Goal: Task Accomplishment & Management: Use online tool/utility

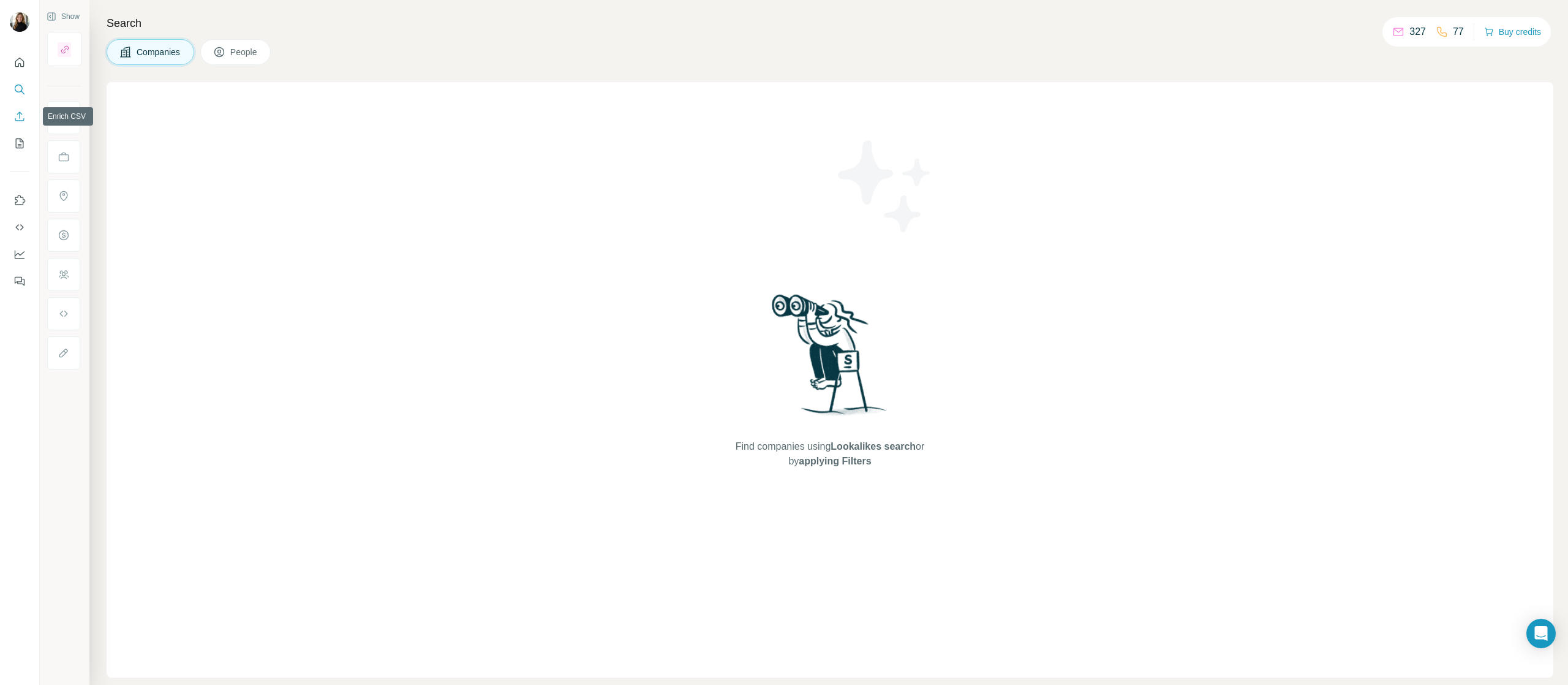
click at [19, 120] on icon "Enrich CSV" at bounding box center [20, 116] width 9 height 9
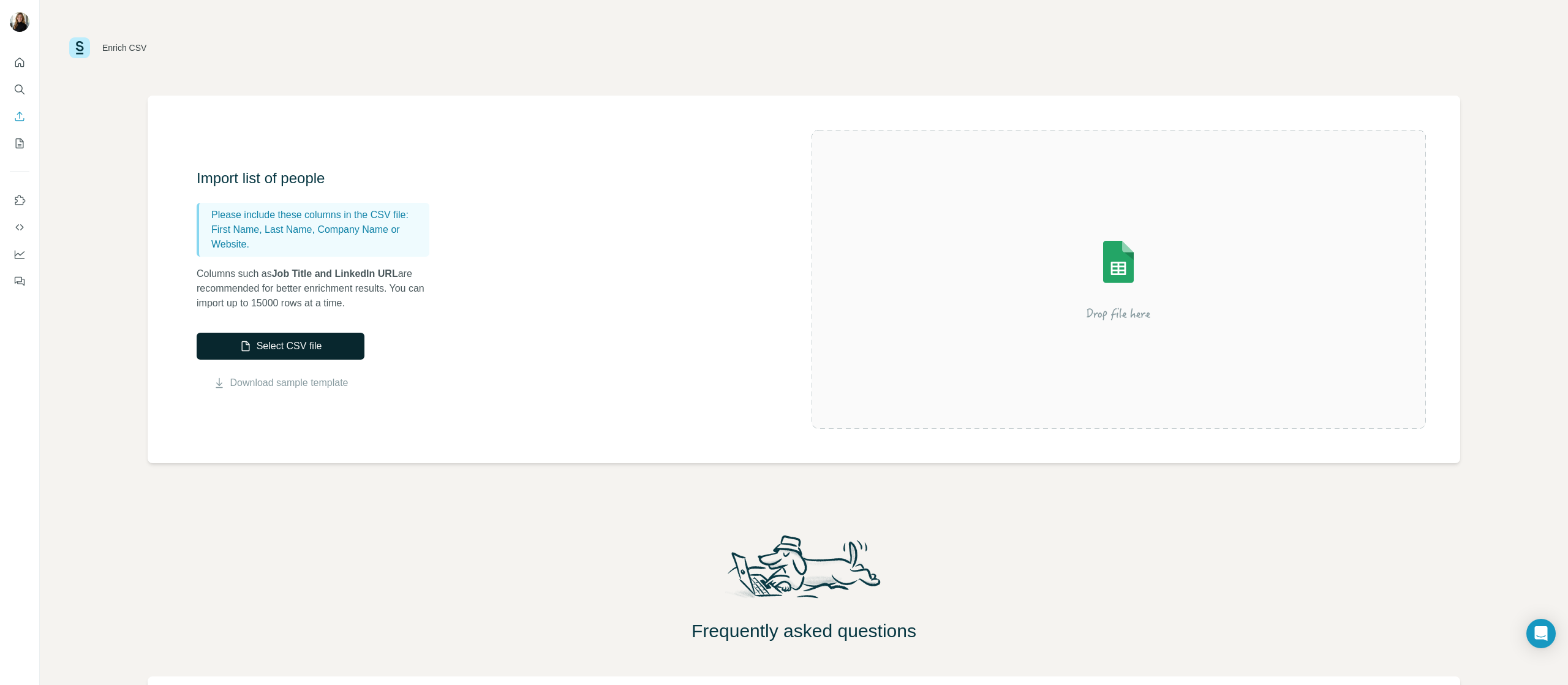
click at [290, 353] on button "Select CSV file" at bounding box center [280, 346] width 168 height 27
click at [334, 342] on button "Select CSV file" at bounding box center [280, 346] width 168 height 27
click at [280, 344] on button "Select CSV file" at bounding box center [280, 346] width 168 height 27
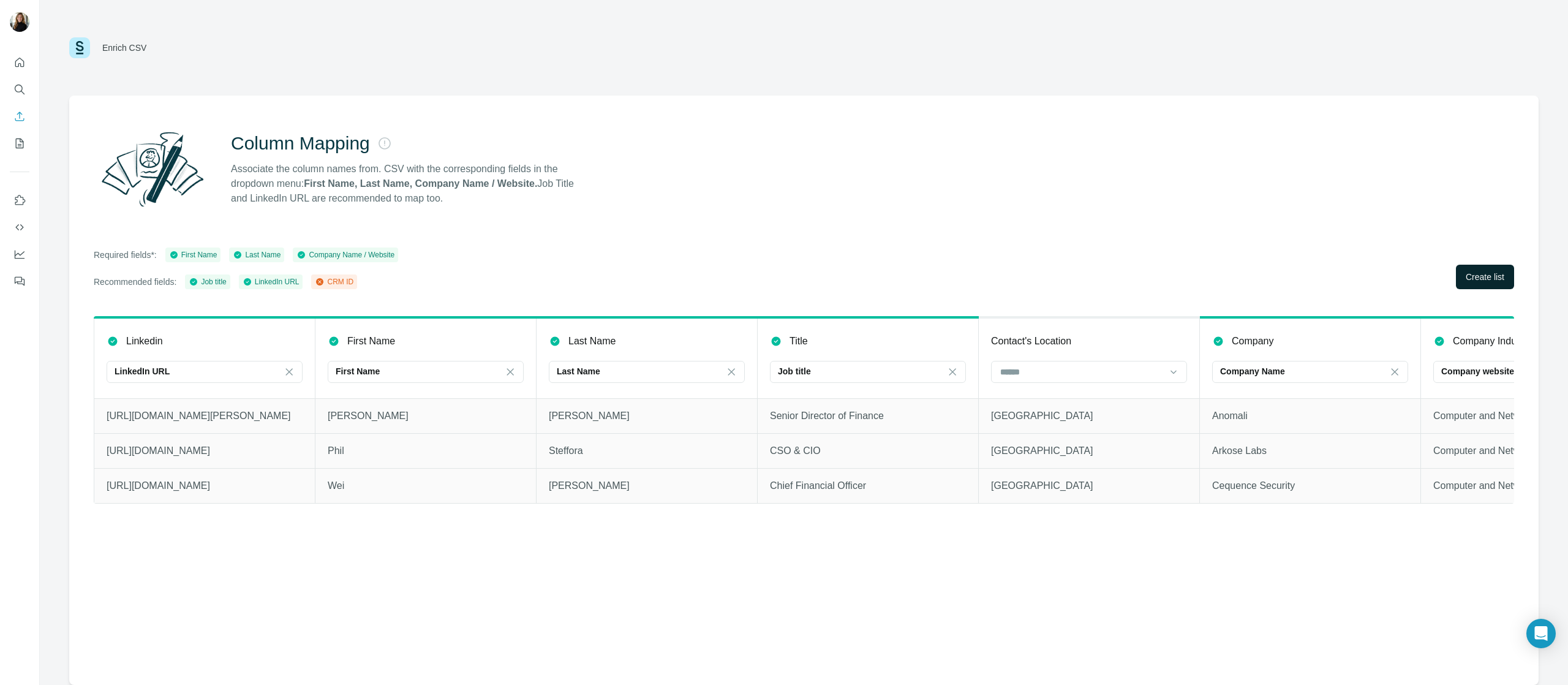
click at [1478, 277] on span "Create list" at bounding box center [1485, 277] width 39 height 12
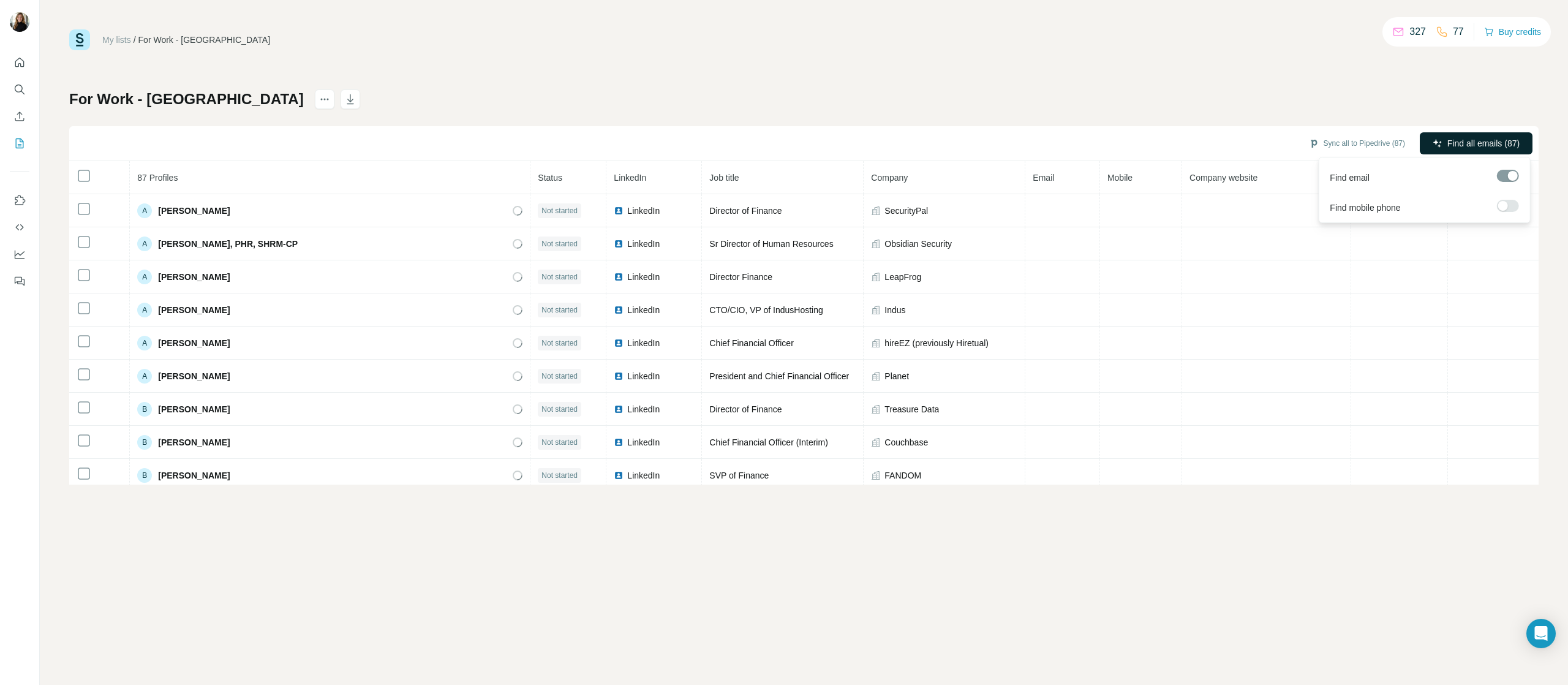
click at [1451, 139] on span "Find all emails (87)" at bounding box center [1483, 143] width 72 height 12
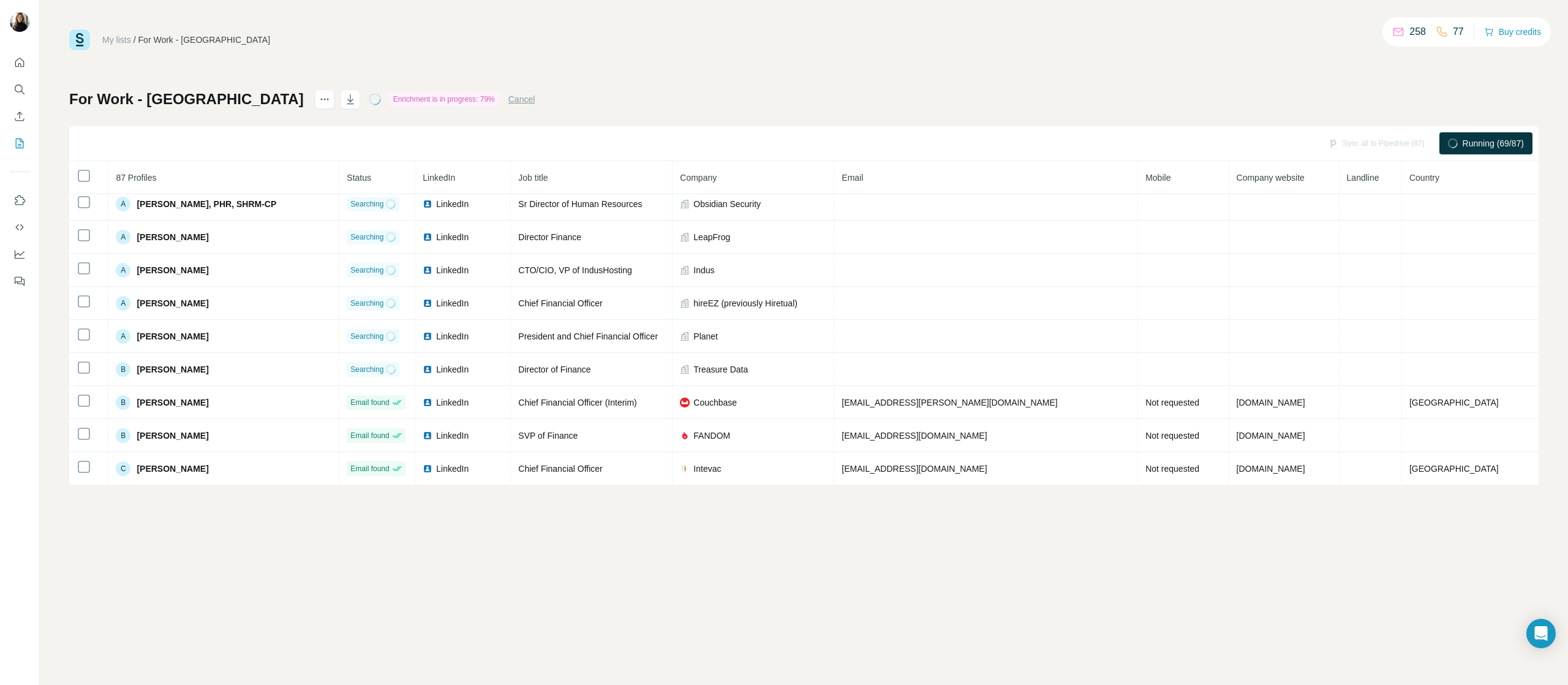
scroll to position [45, 0]
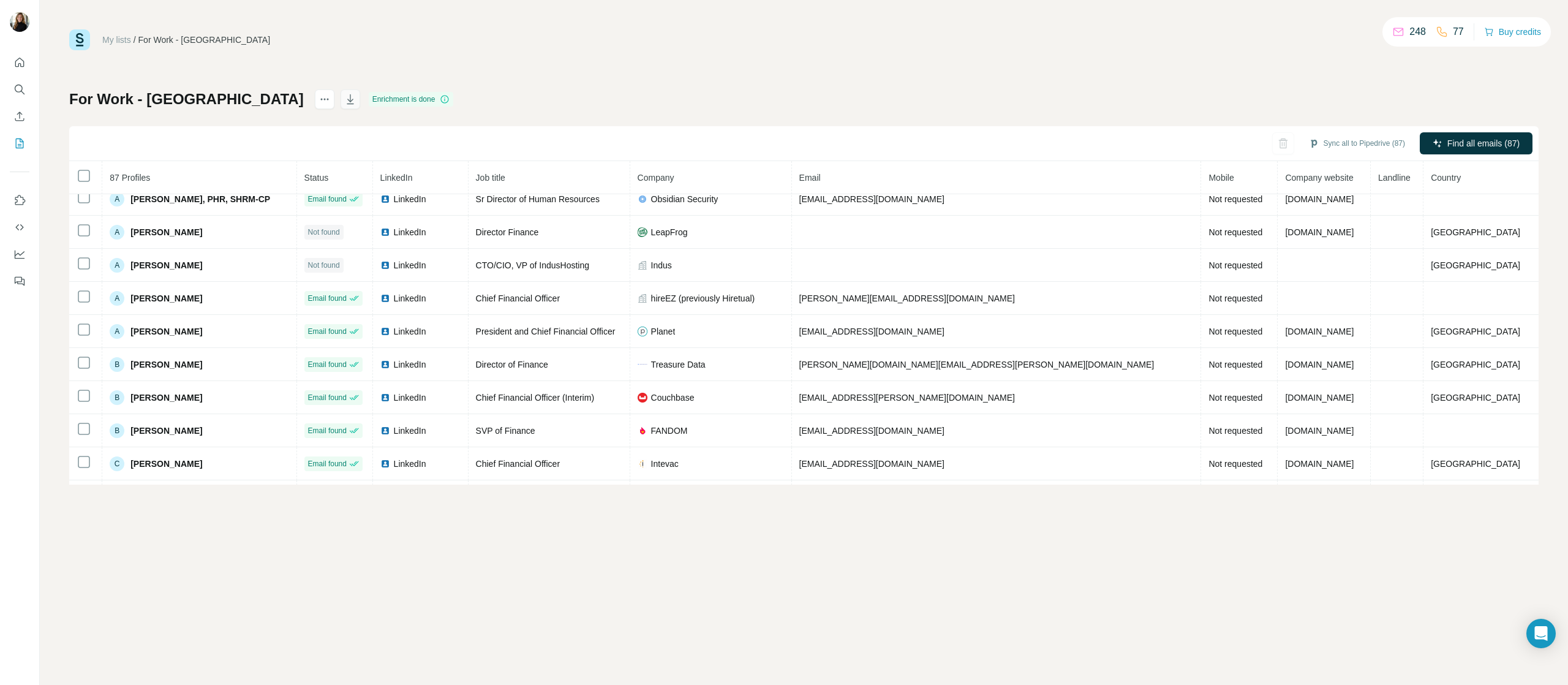
click at [347, 98] on icon "button" at bounding box center [350, 99] width 7 height 10
